Goal: Task Accomplishment & Management: Use online tool/utility

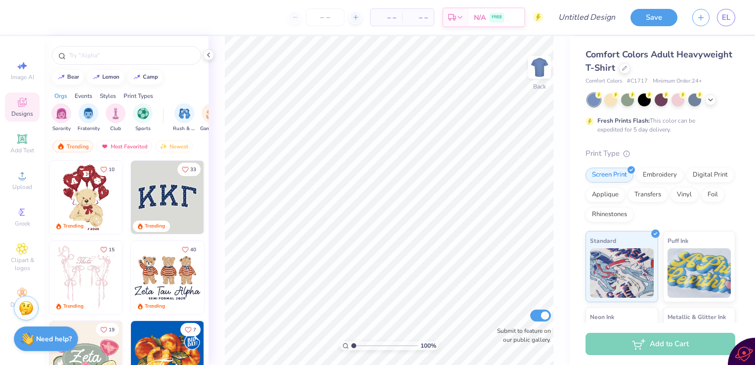
click at [627, 68] on icon at bounding box center [624, 68] width 5 height 5
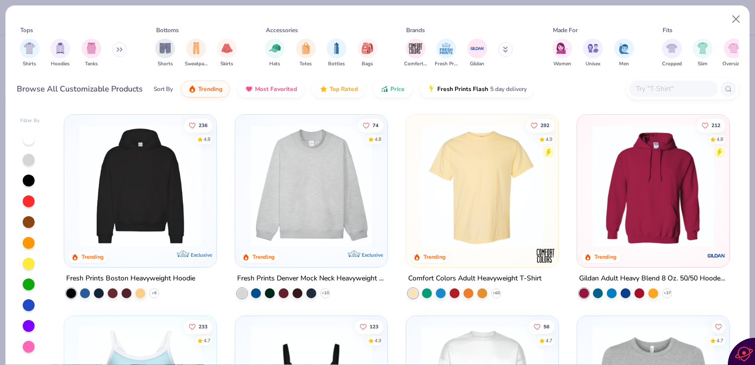
click at [62, 54] on div "filter for Hoodies" at bounding box center [60, 49] width 20 height 20
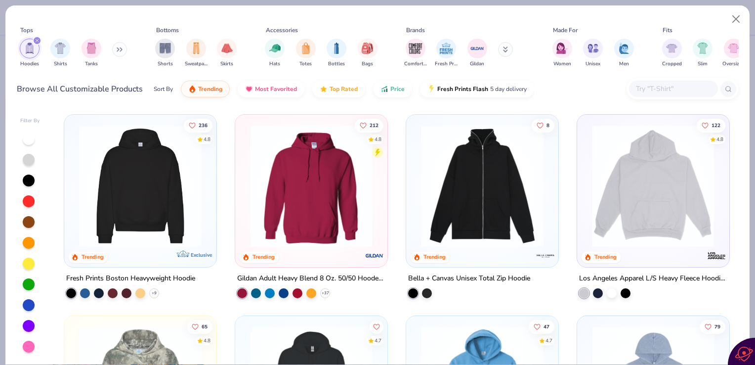
click at [662, 91] on input "text" at bounding box center [673, 88] width 76 height 11
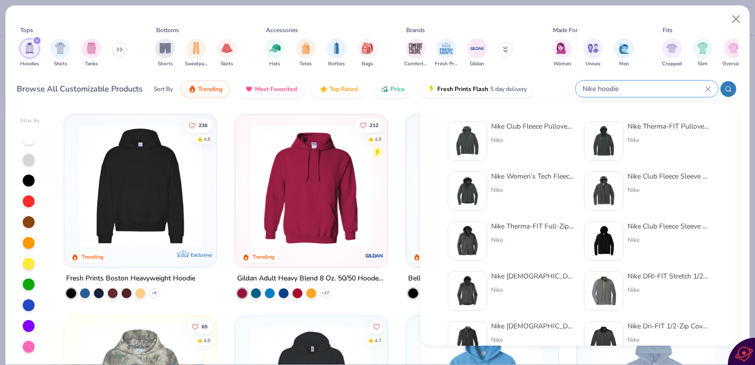
type input "Nike hoodie"
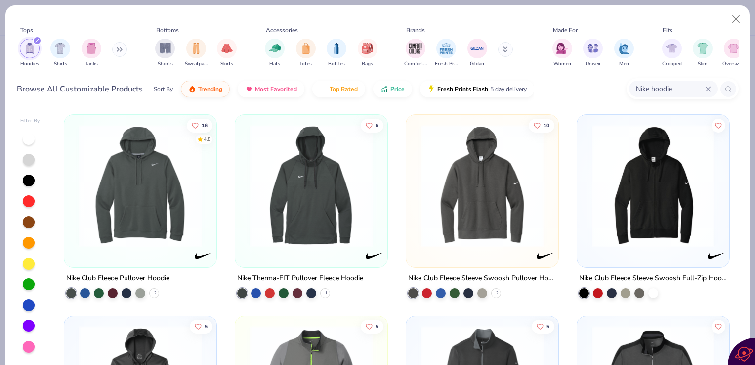
click at [94, 292] on div at bounding box center [99, 293] width 10 height 10
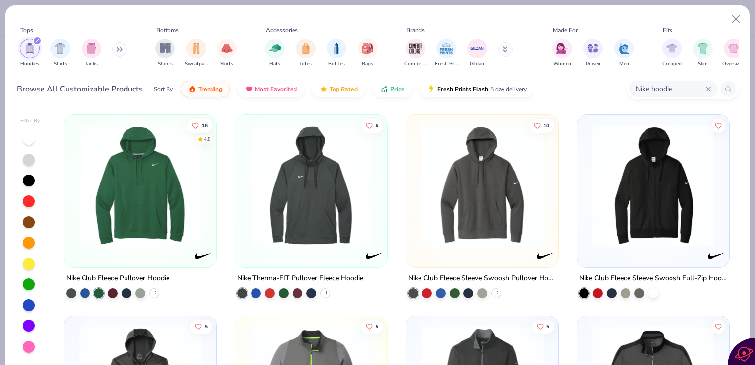
click at [637, 291] on div at bounding box center [639, 293] width 10 height 10
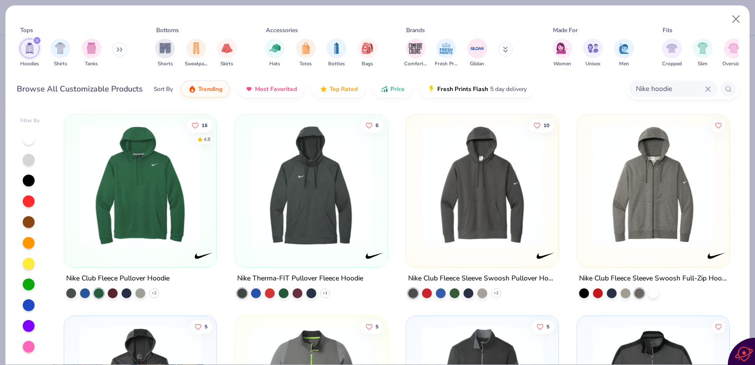
click at [70, 293] on div at bounding box center [71, 293] width 10 height 10
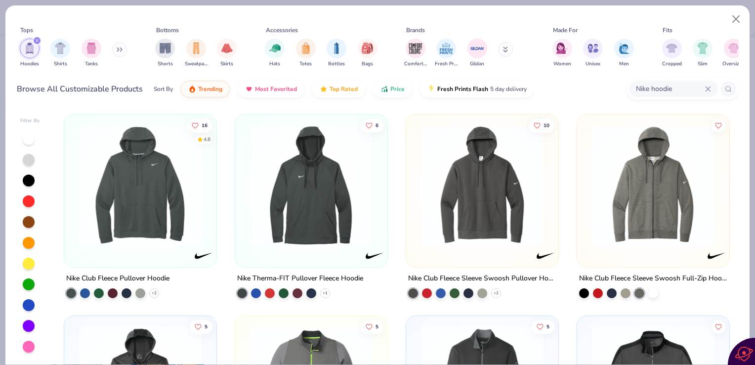
click at [136, 250] on div at bounding box center [140, 188] width 142 height 137
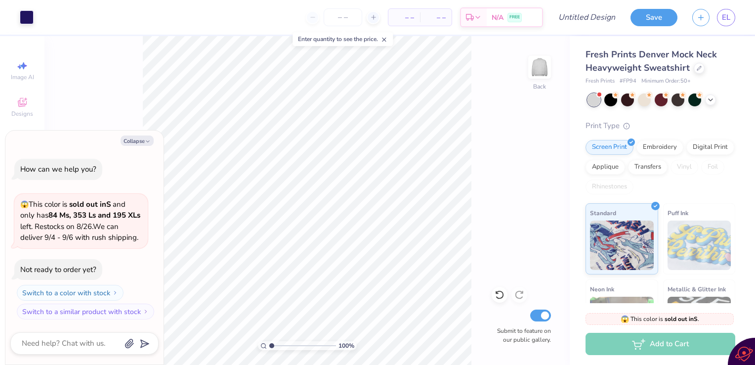
click at [134, 142] on button "Collapse" at bounding box center [137, 140] width 33 height 10
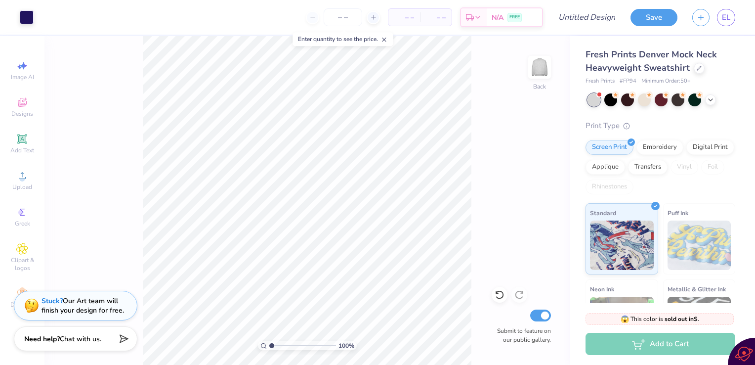
click at [614, 103] on div at bounding box center [610, 99] width 13 height 13
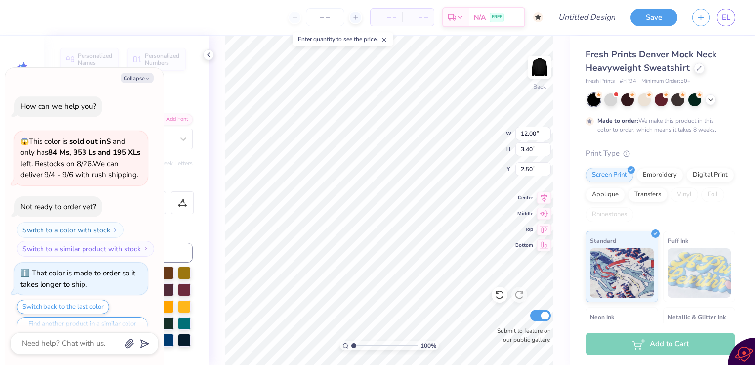
click at [145, 77] on icon "button" at bounding box center [148, 79] width 6 height 6
type textarea "x"
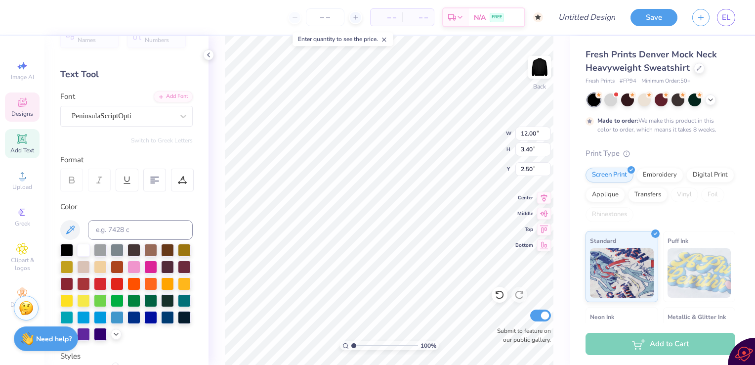
scroll to position [22, 0]
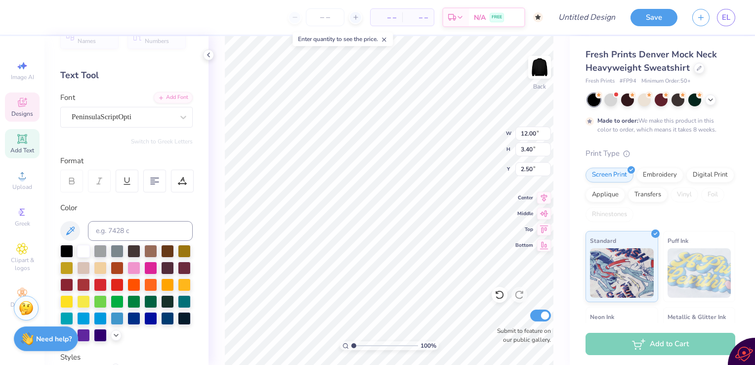
click at [19, 136] on icon at bounding box center [21, 138] width 7 height 7
type input "5.84"
type input "1.69"
type input "9.15"
click at [28, 147] on span "Add Text" at bounding box center [22, 150] width 24 height 8
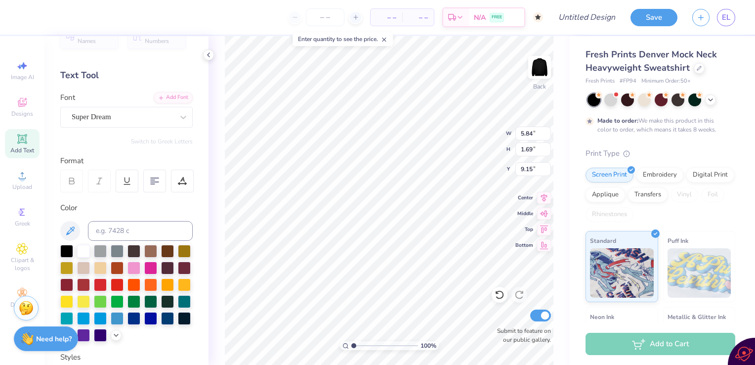
scroll to position [0, 0]
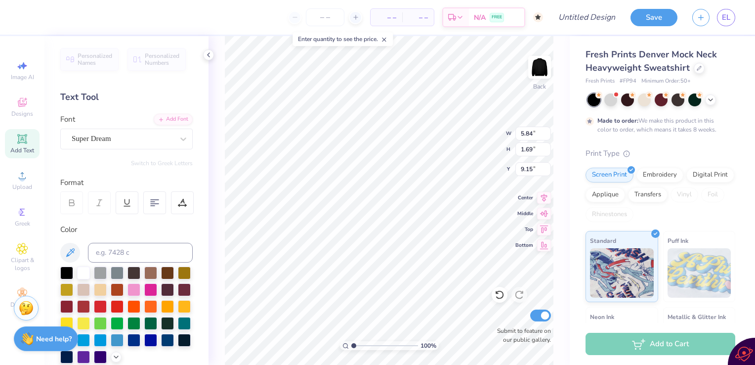
click at [147, 65] on span "Personalized Numbers" at bounding box center [162, 59] width 35 height 14
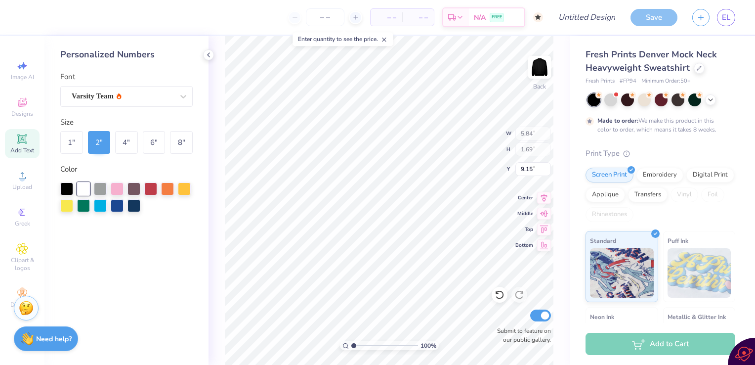
type input "2.78"
type input "2.00"
type input "9.00"
click at [208, 53] on icon at bounding box center [209, 55] width 8 height 8
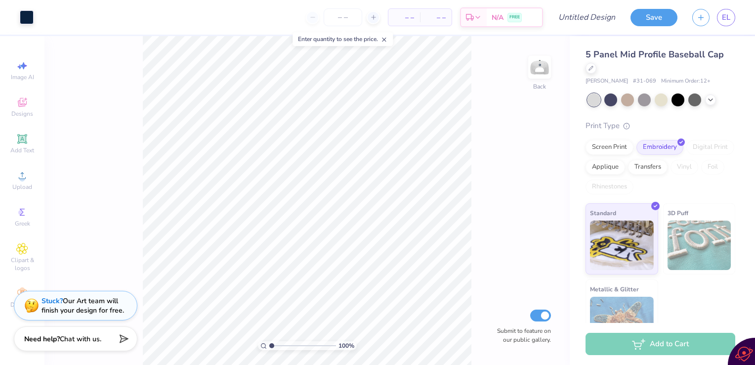
click at [680, 103] on div at bounding box center [677, 99] width 13 height 13
click at [678, 99] on div at bounding box center [677, 99] width 13 height 13
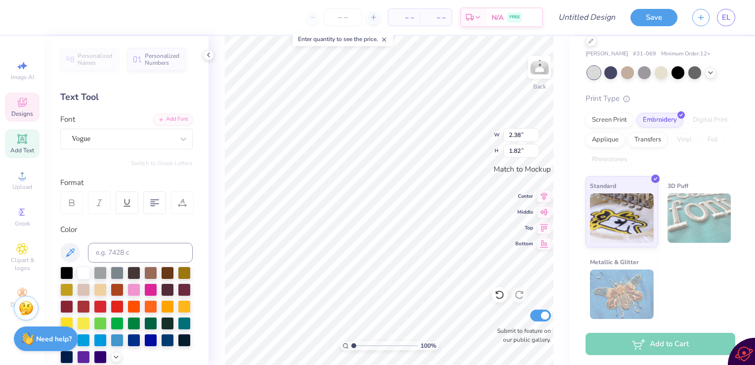
scroll to position [8, 1]
click at [126, 141] on div "Vogue" at bounding box center [123, 138] width 104 height 15
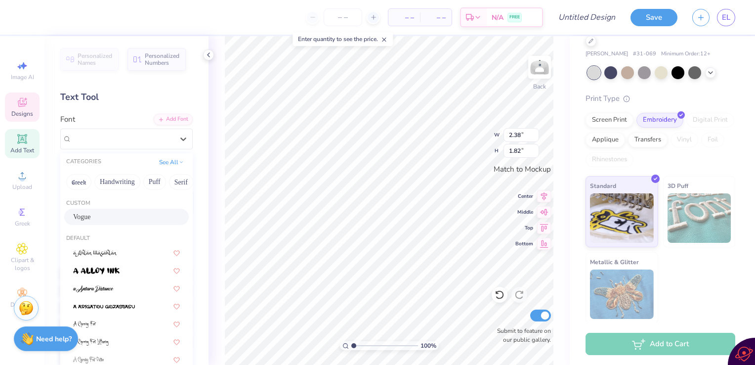
click at [126, 141] on div "Vogue" at bounding box center [123, 138] width 102 height 11
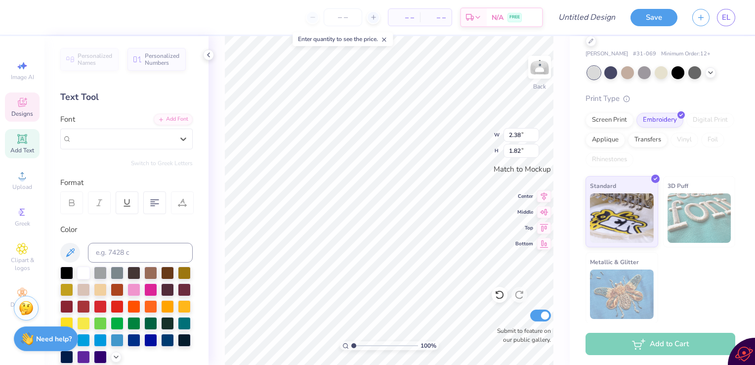
scroll to position [70, 0]
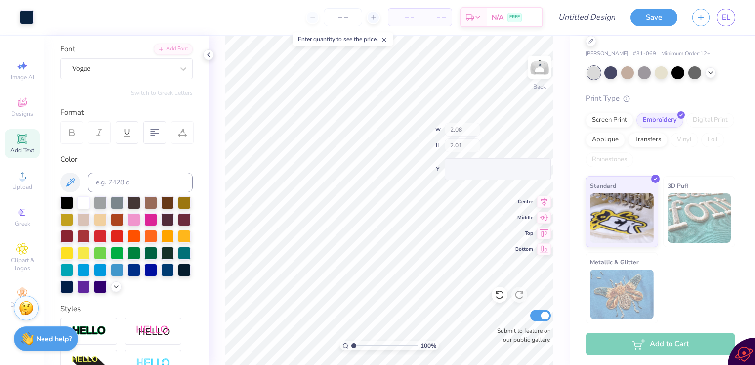
type input "2.08"
type input "2.01"
type textarea "j"
type textarea "T"
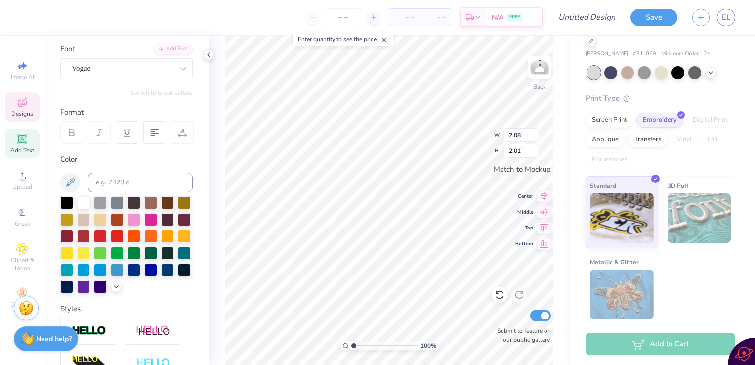
scroll to position [7, 0]
type input "2.38"
type input "1.82"
type textarea "TTBIW"
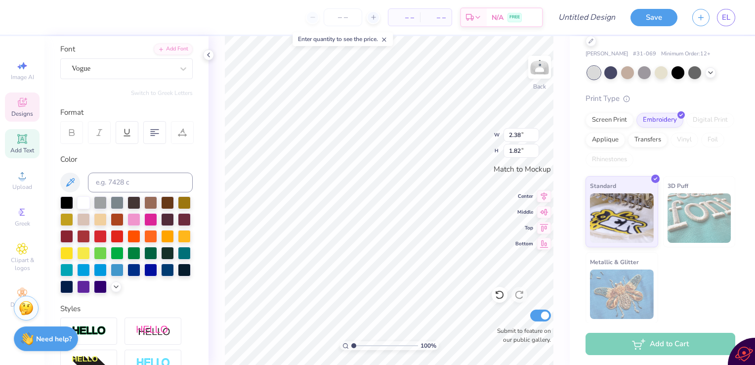
scroll to position [8, 1]
